Goal: Transaction & Acquisition: Book appointment/travel/reservation

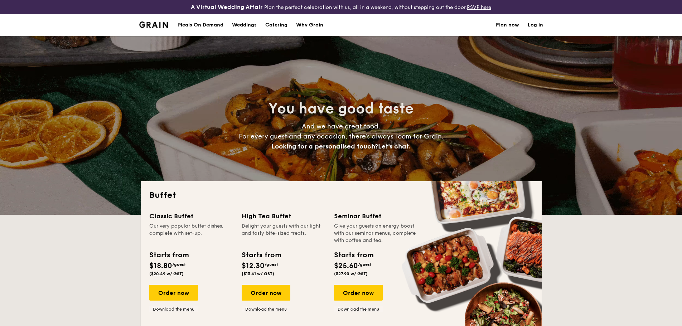
select select
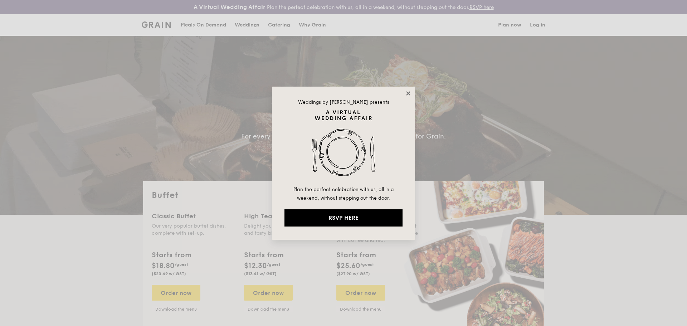
click at [410, 93] on icon at bounding box center [408, 93] width 6 height 6
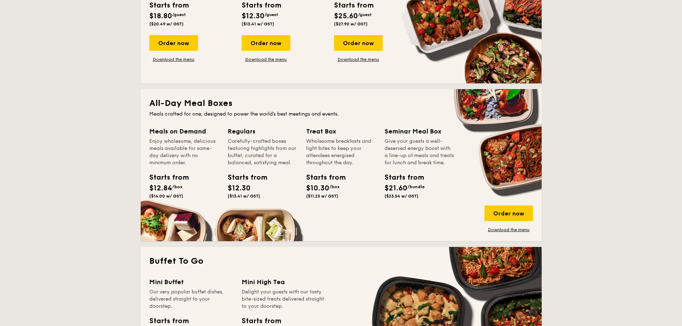
scroll to position [179, 0]
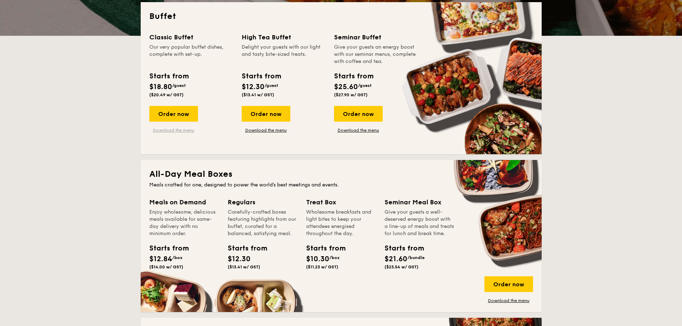
click at [174, 132] on link "Download the menu" at bounding box center [173, 130] width 49 height 6
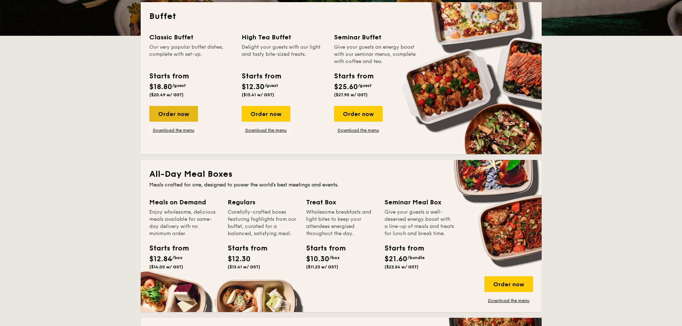
click at [176, 112] on div "Order now" at bounding box center [173, 114] width 49 height 16
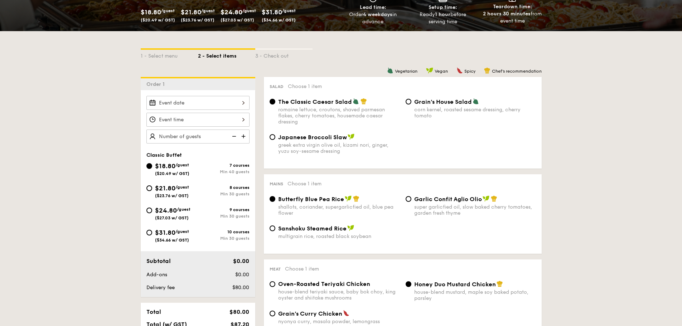
scroll to position [179, 0]
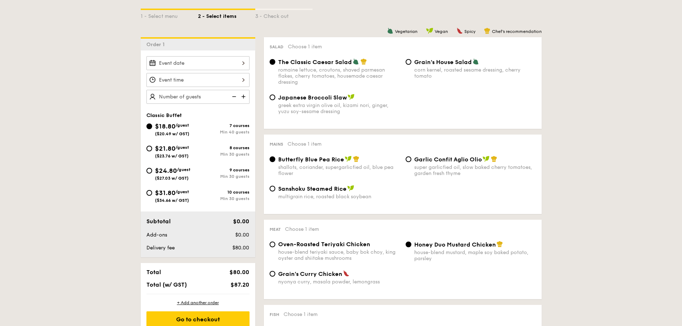
click at [192, 60] on div "2025 Sep 29 September 2025 Mon Tue Wed Thu Fri Sat Sun 1 2 3 4 5 6 7 8 9 10 11 …" at bounding box center [197, 63] width 103 height 14
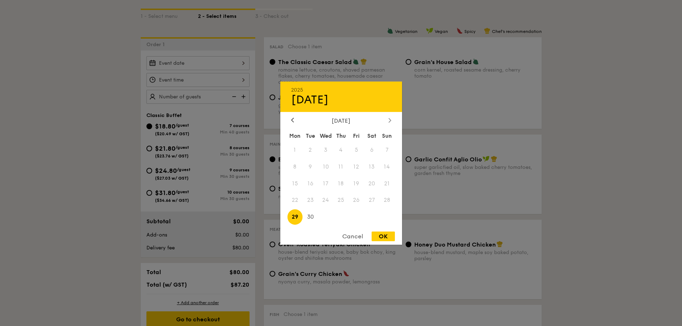
click at [391, 119] on div at bounding box center [390, 120] width 6 height 7
click at [342, 154] on span "2" at bounding box center [340, 149] width 15 height 15
click at [380, 235] on div "OK" at bounding box center [383, 237] width 23 height 10
type input "Oct 02, 2025"
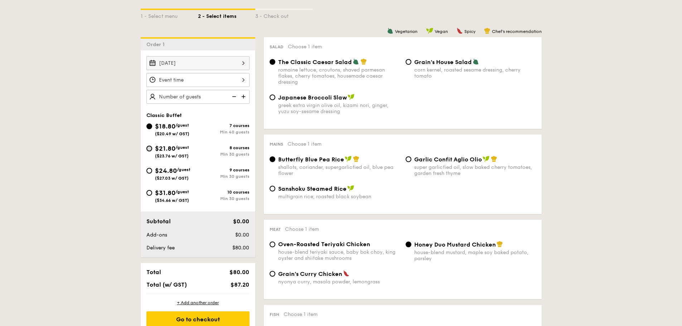
click at [149, 148] on input "$21.80 /guest ($23.76 w/ GST) 8 courses Min 30 guests" at bounding box center [149, 149] width 6 height 6
radio input "true"
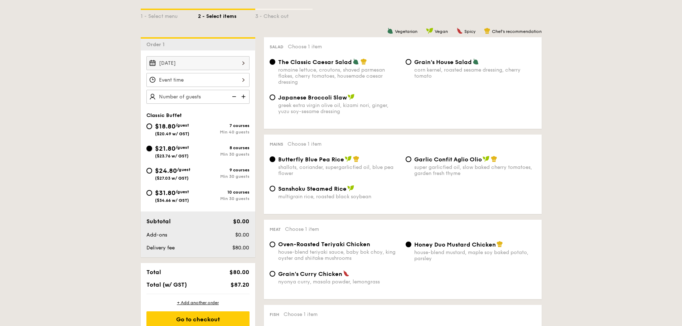
radio input "true"
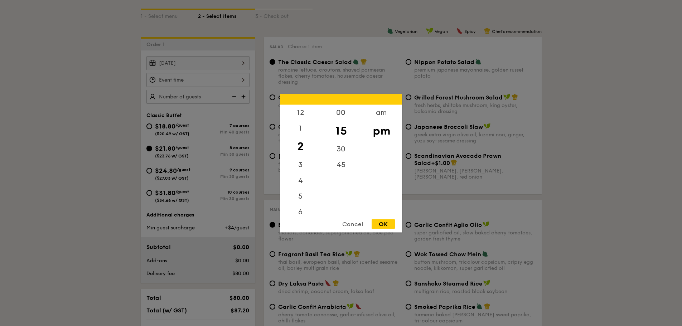
click at [177, 78] on div "12 1 2 3 4 5 6 7 8 9 10 11 00 15 30 45 am pm Cancel OK" at bounding box center [197, 80] width 103 height 14
click at [383, 116] on div "am" at bounding box center [381, 115] width 40 height 21
click at [309, 143] on div "2" at bounding box center [300, 144] width 40 height 16
drag, startPoint x: 303, startPoint y: 124, endPoint x: 302, endPoint y: 120, distance: 4.3
click at [301, 120] on div "12 1 2 3 4 5 6 7 8 9 10 11" at bounding box center [300, 159] width 40 height 109
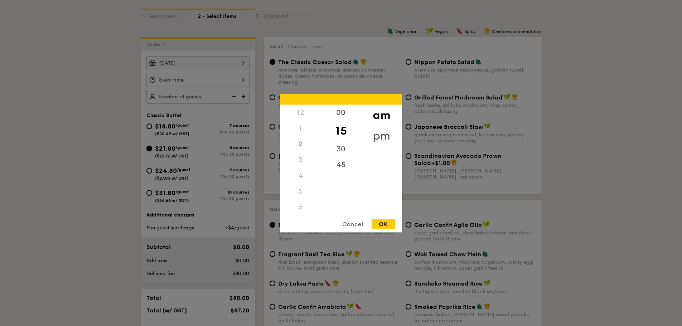
click at [378, 133] on div "pm" at bounding box center [381, 135] width 40 height 21
click at [300, 117] on div "12" at bounding box center [300, 115] width 40 height 21
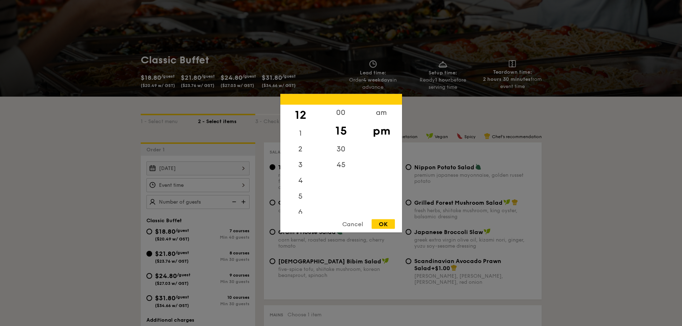
scroll to position [72, 0]
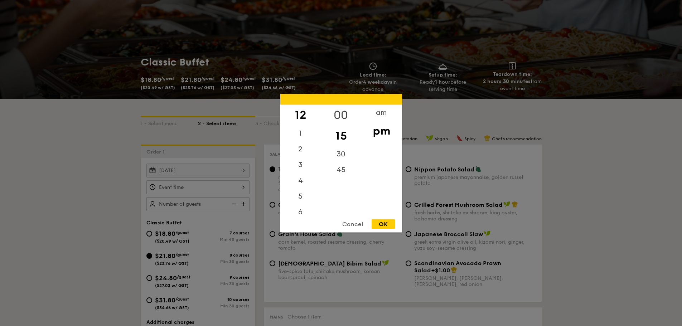
click at [344, 113] on div "00" at bounding box center [341, 115] width 40 height 21
click at [378, 221] on div "OK" at bounding box center [383, 224] width 23 height 10
type input "12:00PM"
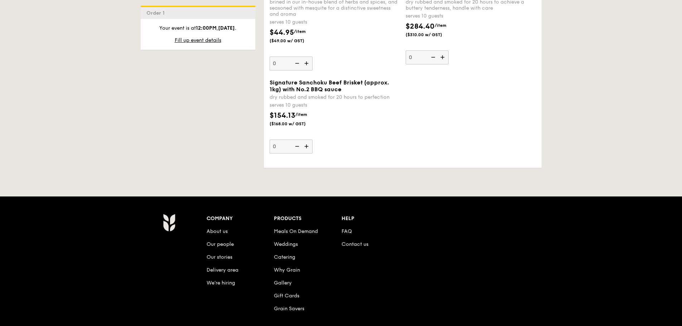
scroll to position [1611, 0]
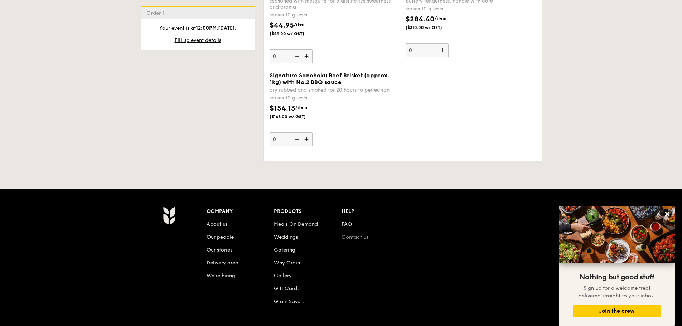
click at [359, 234] on link "Contact us" at bounding box center [355, 237] width 27 height 6
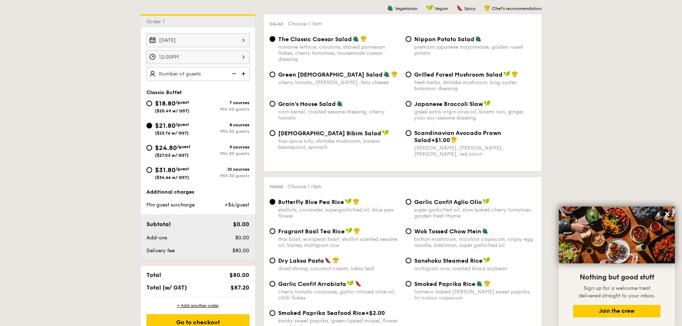
scroll to position [215, 0]
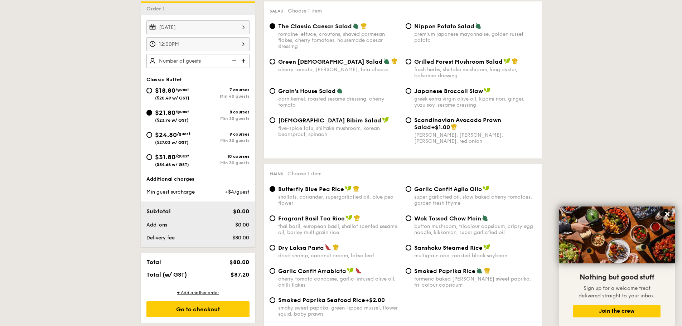
click at [242, 62] on img at bounding box center [244, 61] width 11 height 14
click at [243, 62] on img at bounding box center [244, 61] width 11 height 14
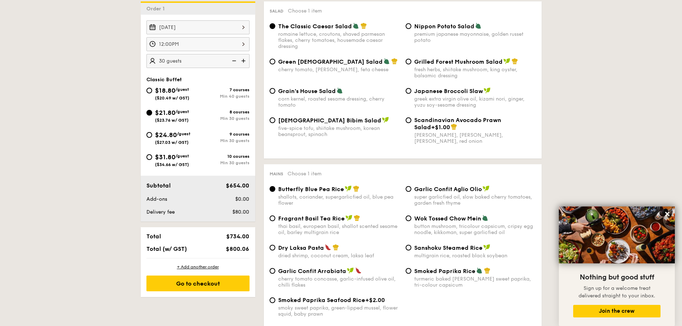
click at [233, 60] on img at bounding box center [233, 61] width 11 height 14
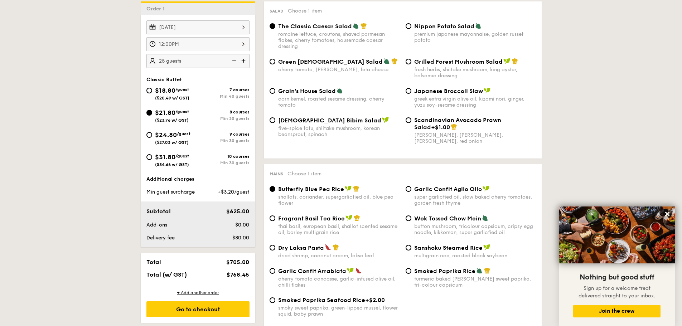
click at [233, 60] on img at bounding box center [233, 61] width 11 height 14
click at [243, 59] on img at bounding box center [244, 61] width 11 height 14
click at [236, 59] on img at bounding box center [233, 61] width 11 height 14
type input "20 guests"
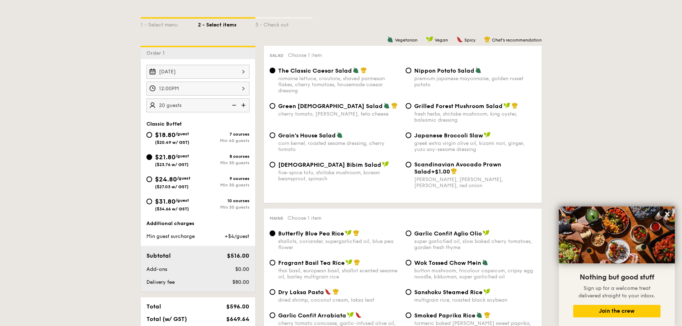
scroll to position [179, 0]
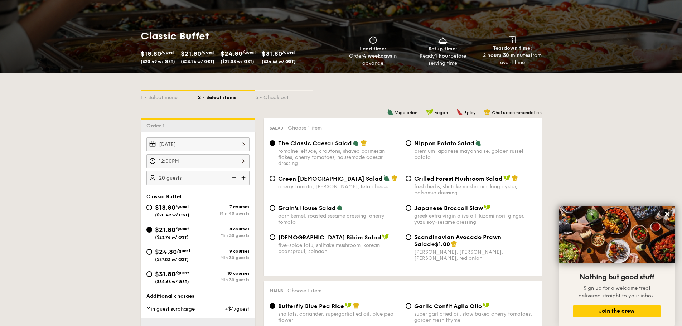
scroll to position [107, 0]
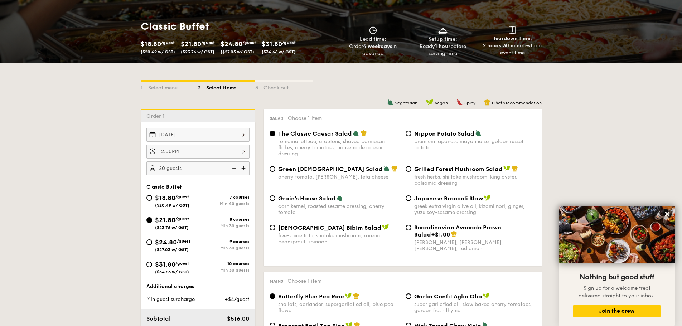
select select
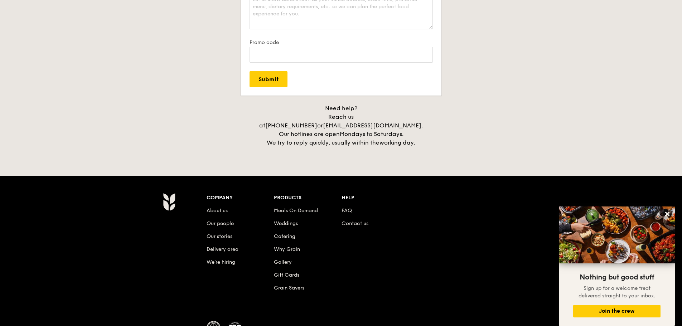
scroll to position [1446, 0]
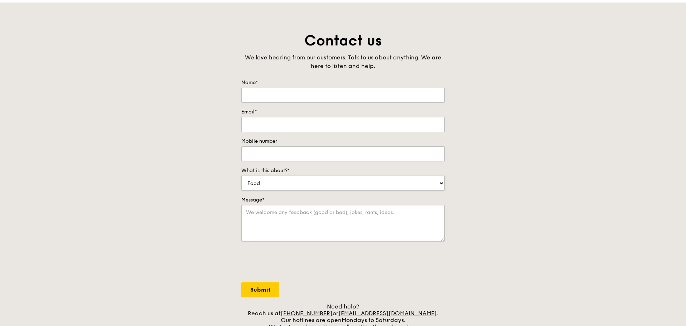
scroll to position [143, 0]
